Goal: Transaction & Acquisition: Purchase product/service

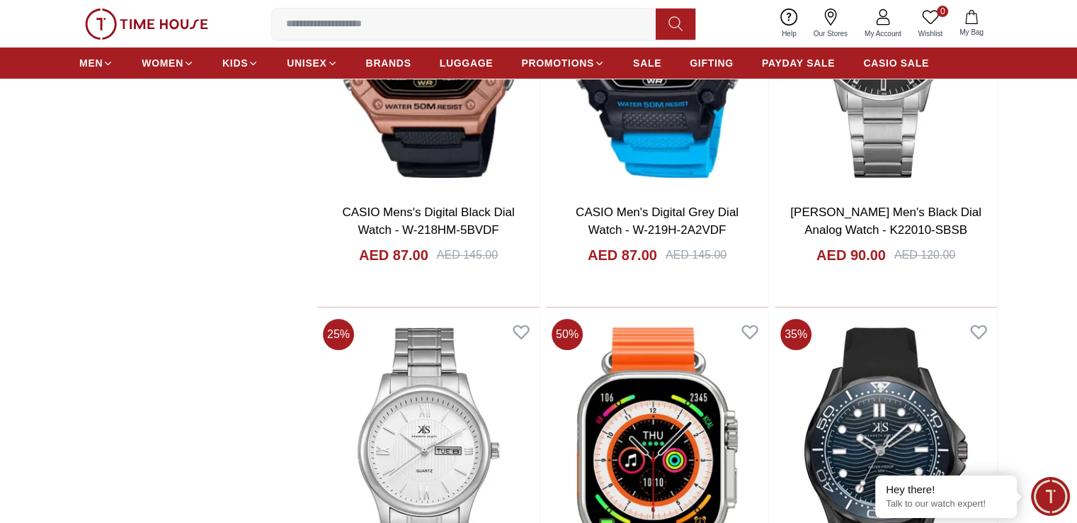
scroll to position [5666, 0]
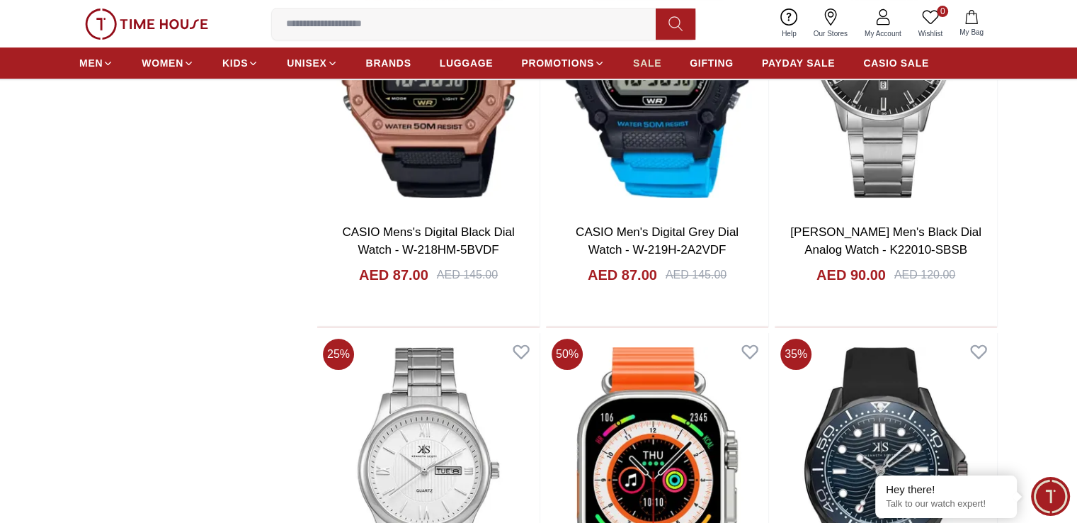
click at [657, 59] on span "SALE" at bounding box center [647, 63] width 28 height 14
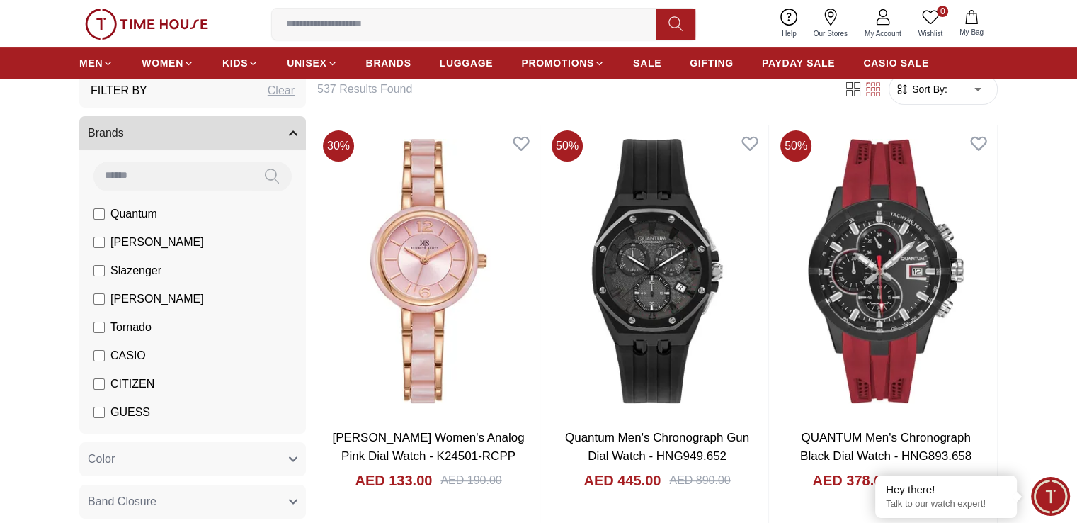
scroll to position [265, 0]
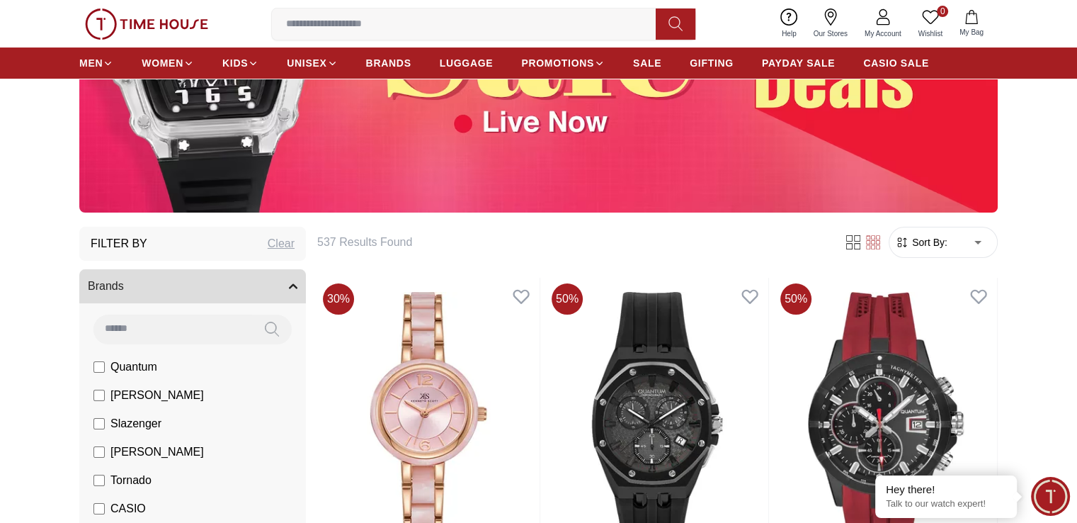
click at [946, 242] on span "Sort By:" at bounding box center [928, 242] width 38 height 14
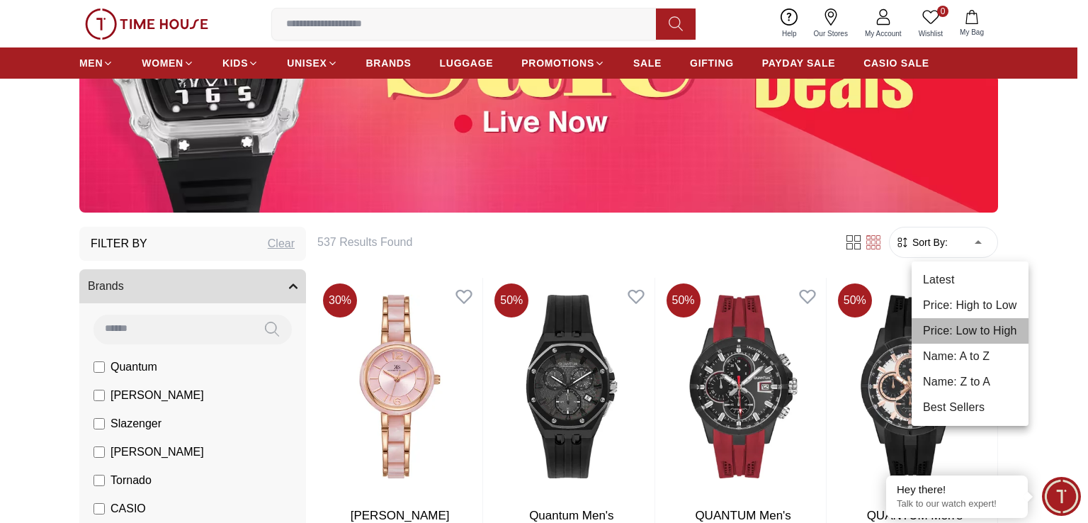
click at [992, 332] on li "Price: Low to High" at bounding box center [970, 330] width 117 height 25
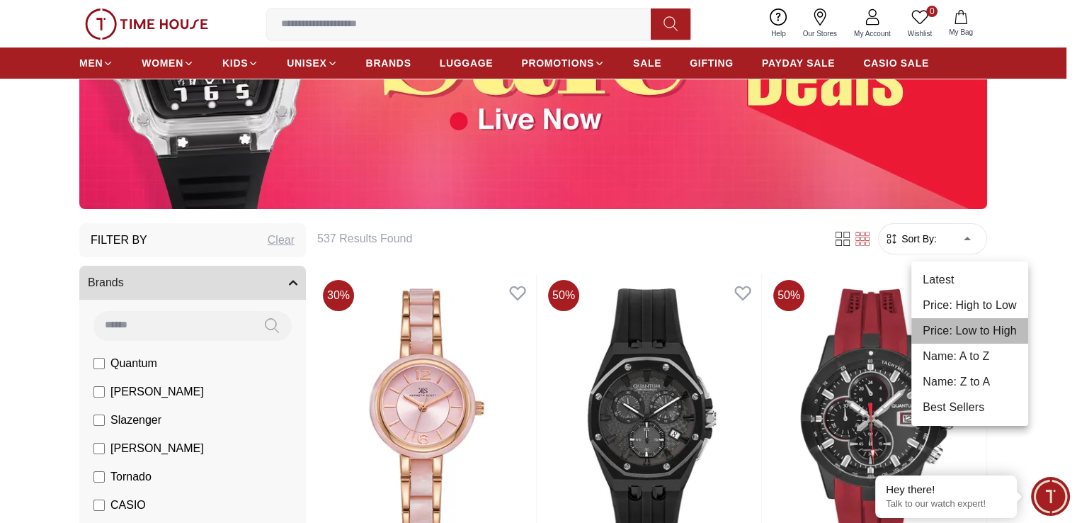
type input "*"
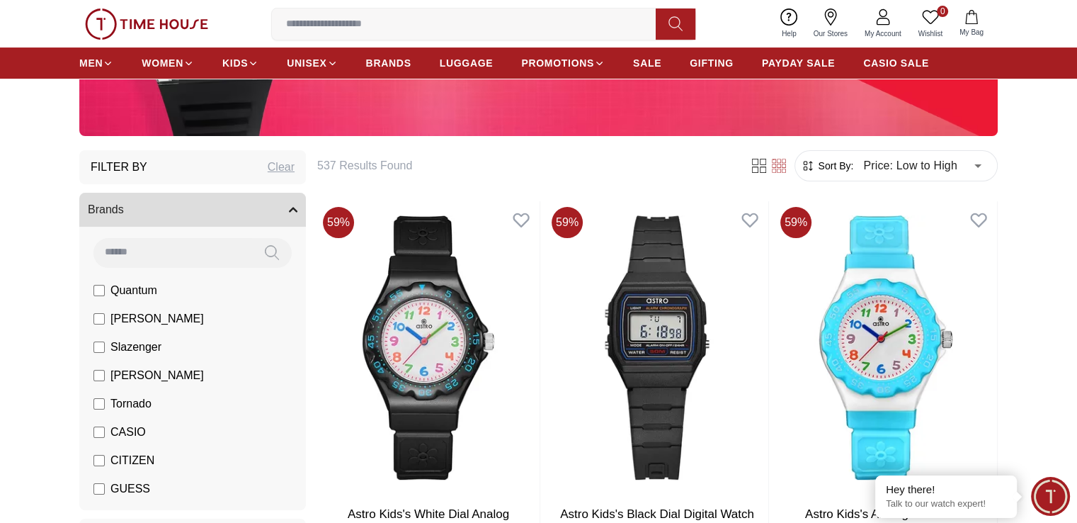
scroll to position [336, 0]
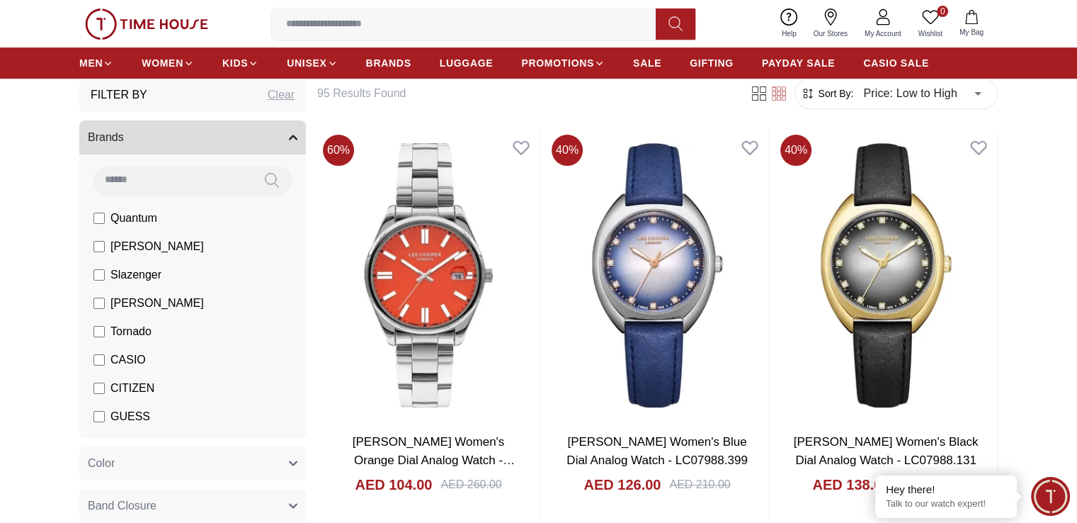
scroll to position [407, 0]
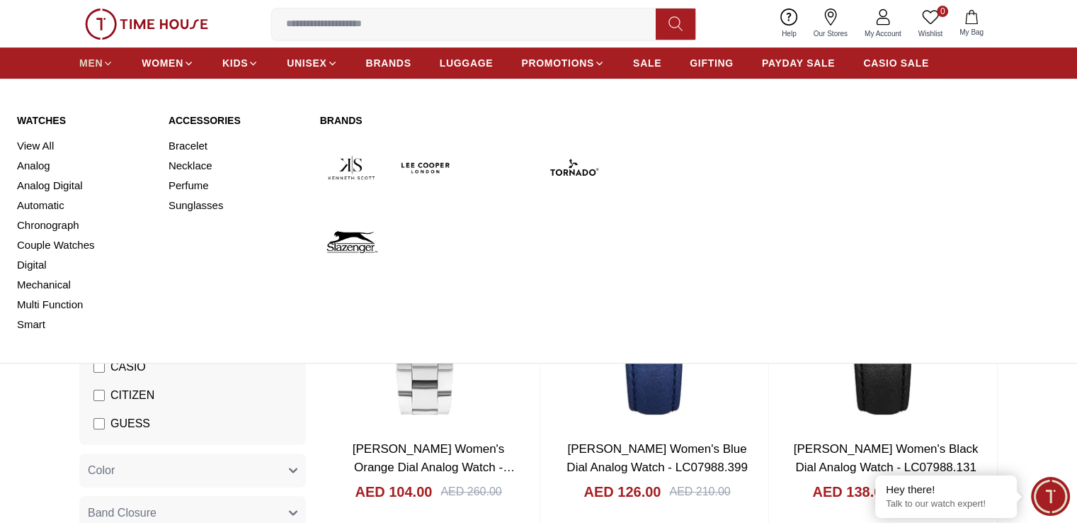
click at [89, 61] on span "MEN" at bounding box center [90, 63] width 23 height 14
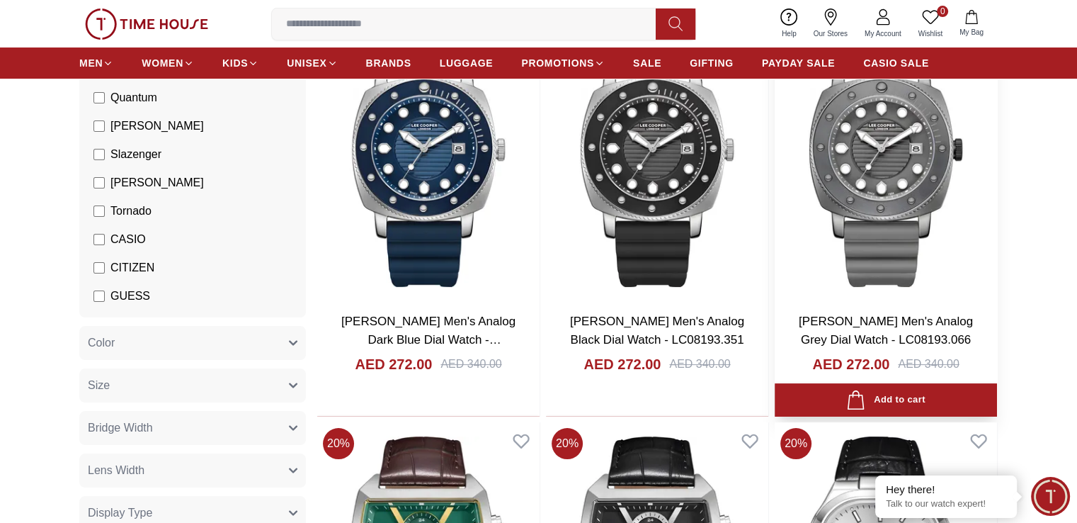
scroll to position [142, 0]
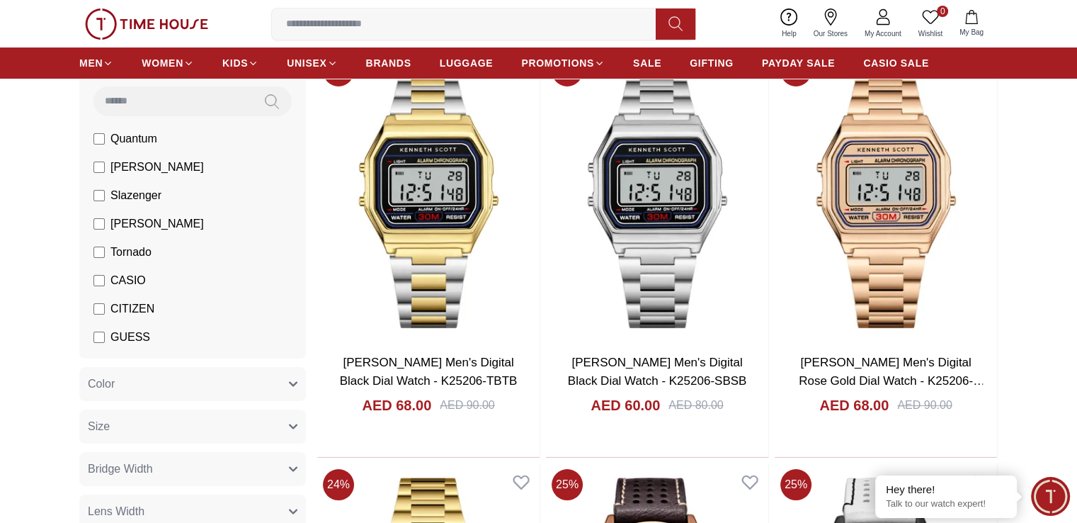
scroll to position [142, 0]
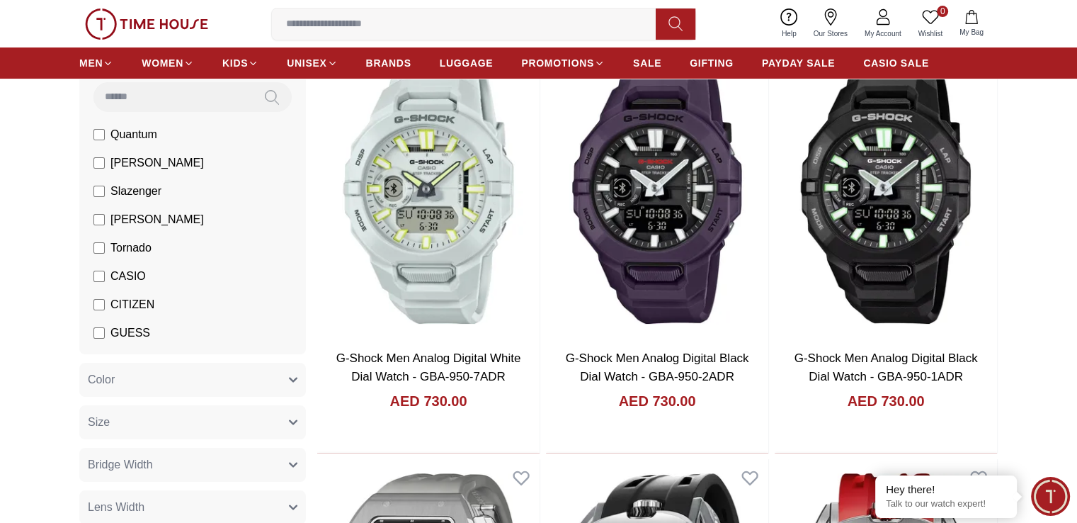
scroll to position [142, 0]
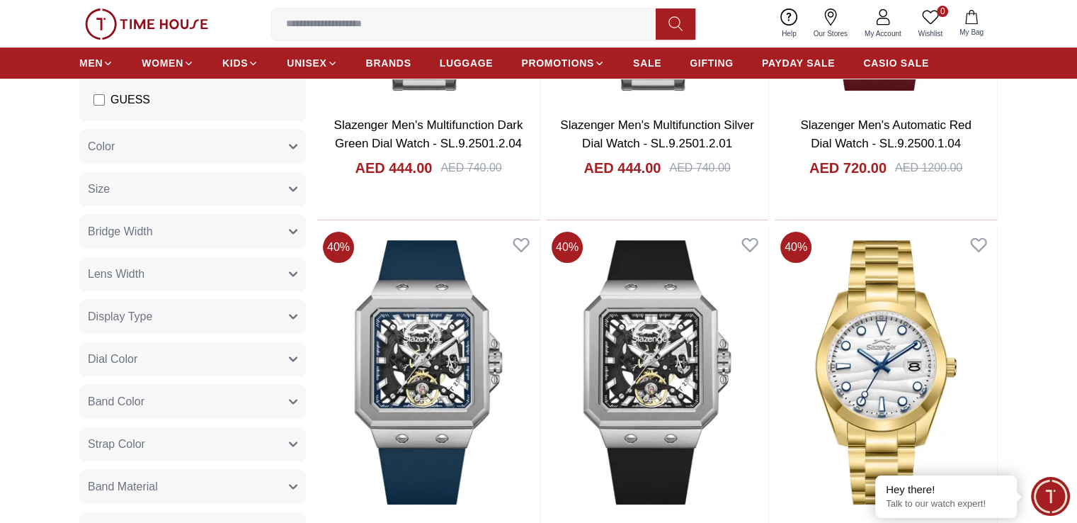
scroll to position [212, 0]
